Goal: Information Seeking & Learning: Understand process/instructions

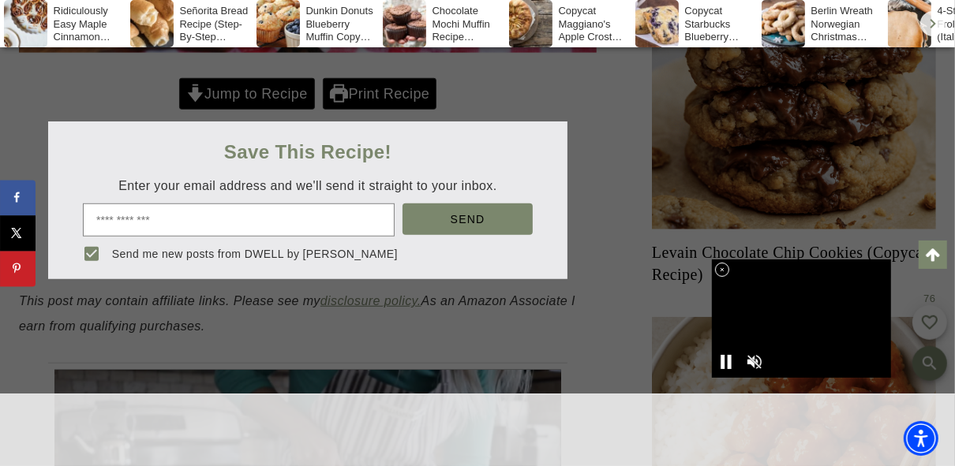
scroll to position [757, 0]
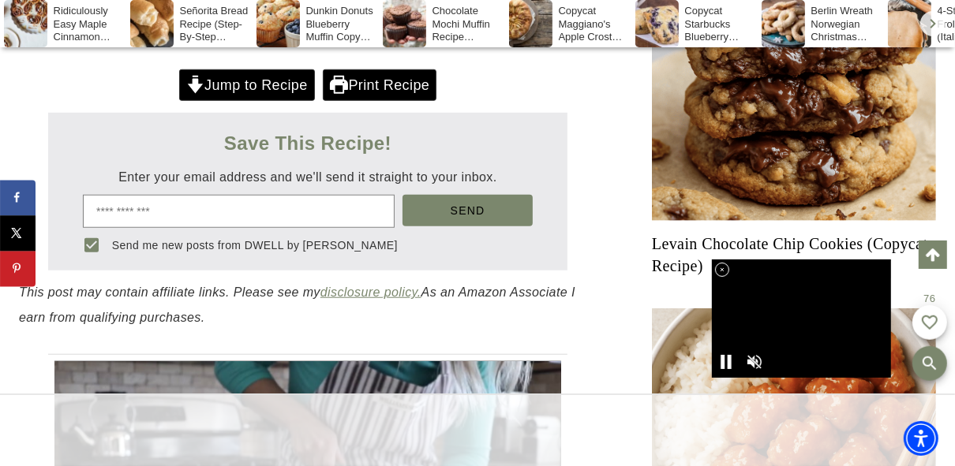
click at [294, 219] on input "email" at bounding box center [239, 211] width 312 height 33
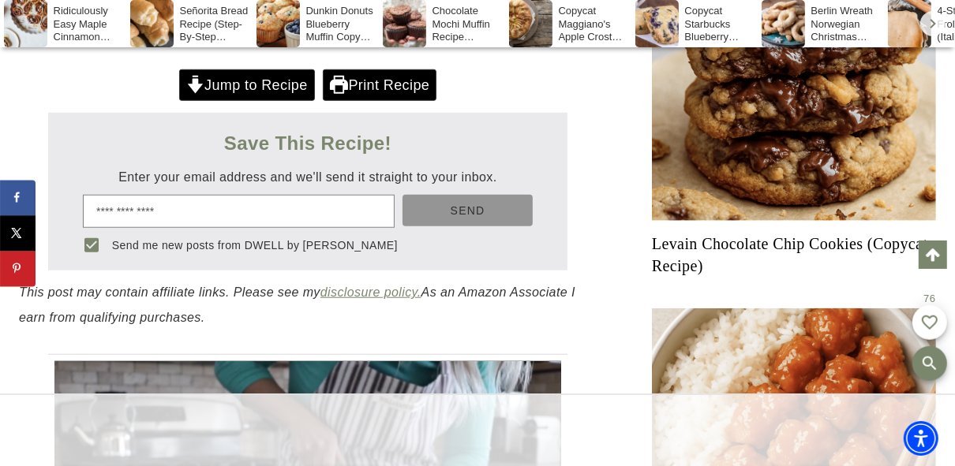
scroll to position [0, 0]
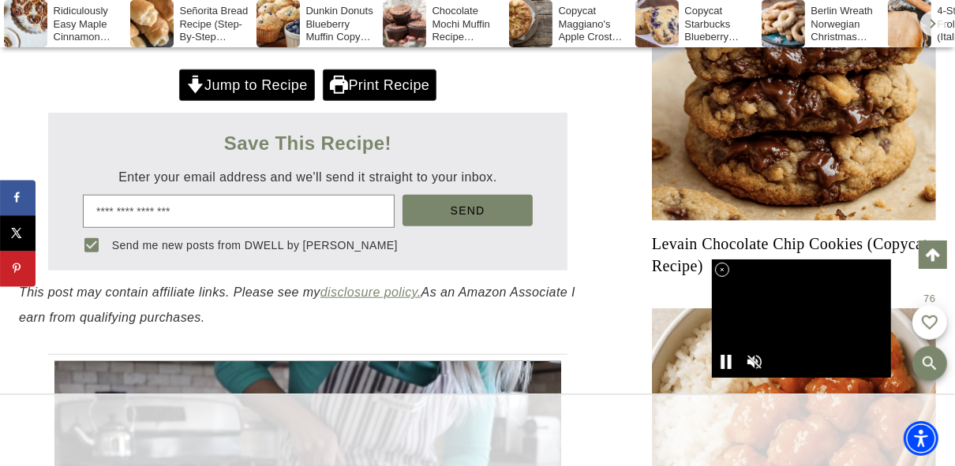
type input "**********"
click at [451, 208] on button "Send" at bounding box center [467, 211] width 130 height 32
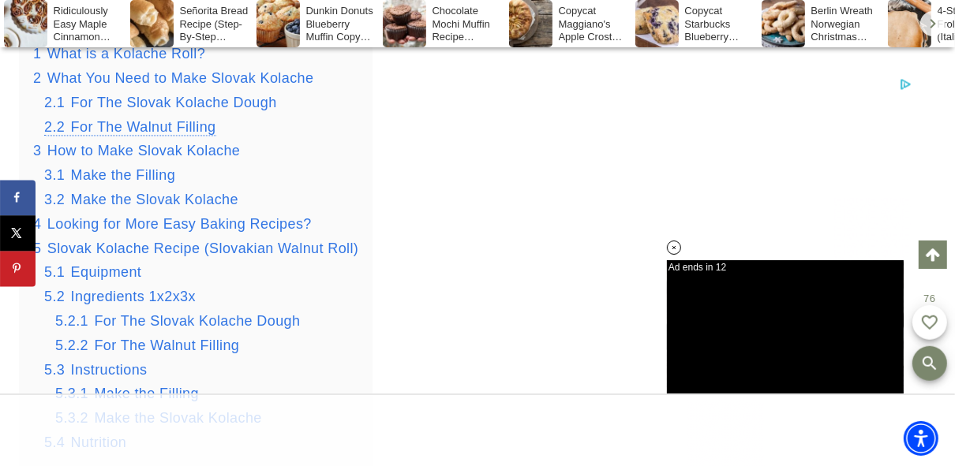
click at [179, 126] on span "For The Walnut Filling" at bounding box center [143, 127] width 145 height 16
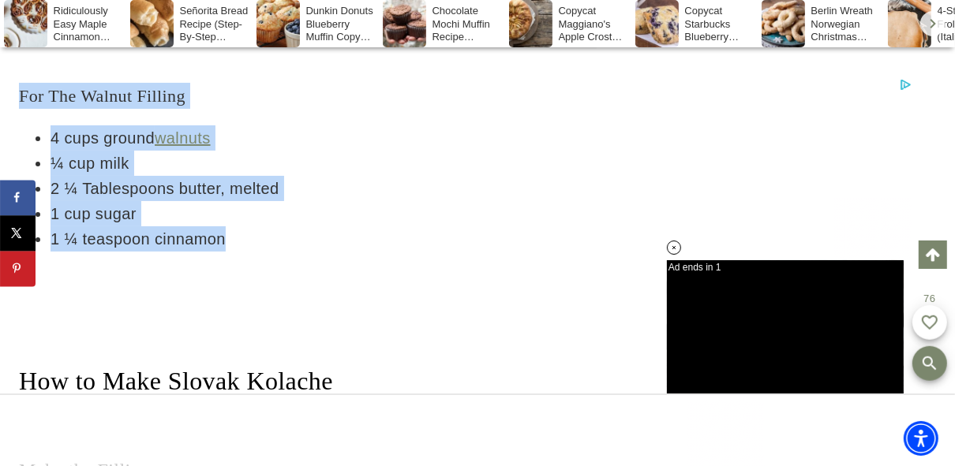
drag, startPoint x: 247, startPoint y: 247, endPoint x: 6, endPoint y: 94, distance: 285.2
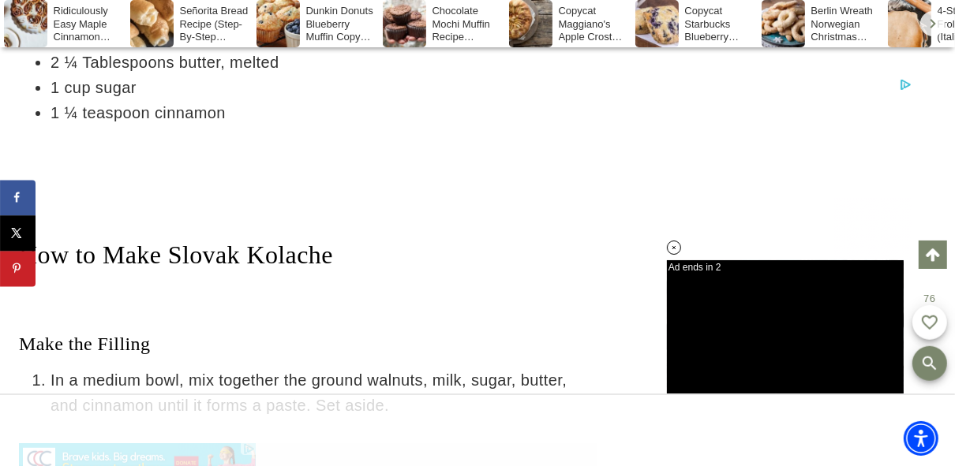
click at [322, 241] on span "How to Make Slovak Kolache" at bounding box center [176, 255] width 314 height 28
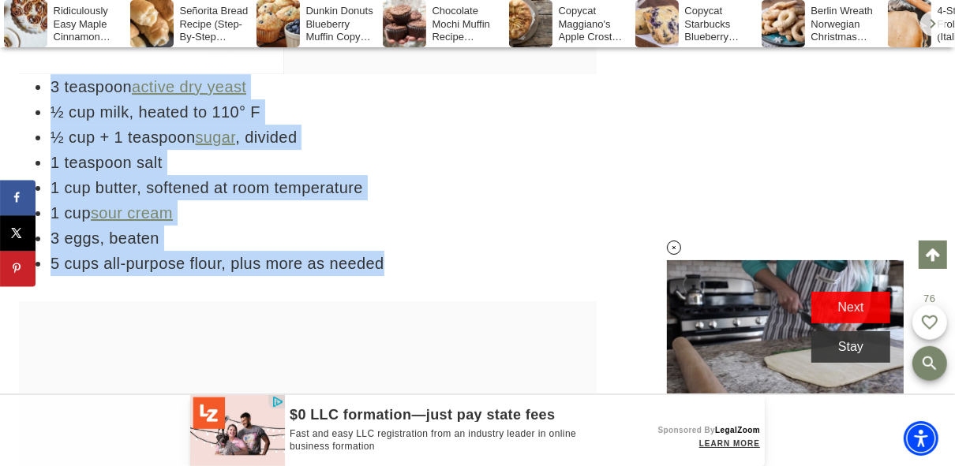
drag, startPoint x: 399, startPoint y: 264, endPoint x: 25, endPoint y: 89, distance: 412.9
click at [25, 89] on ul "3 teaspoon active dry yeast ½ cup milk, heated to 110° F ½ cup + 1 teaspoon sug…" at bounding box center [307, 175] width 577 height 202
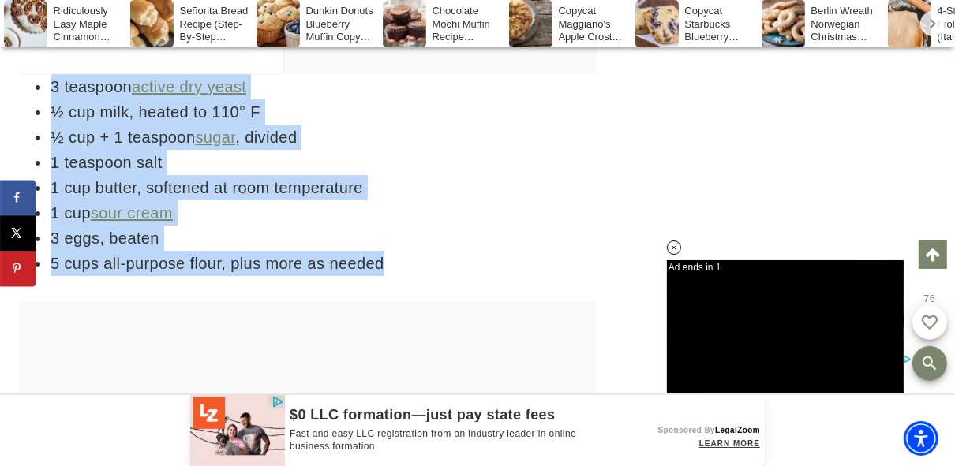
click at [575, 240] on li "3 eggs, beaten" at bounding box center [323, 238] width 546 height 25
